Goal: Information Seeking & Learning: Learn about a topic

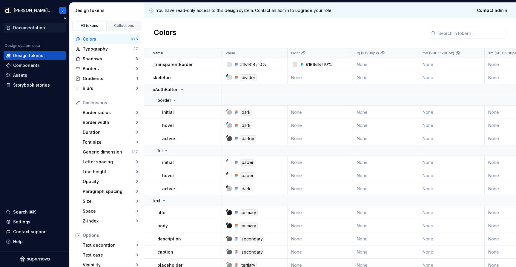
click at [24, 28] on div "Documentation" at bounding box center [29, 28] width 32 height 6
